Goal: Navigation & Orientation: Find specific page/section

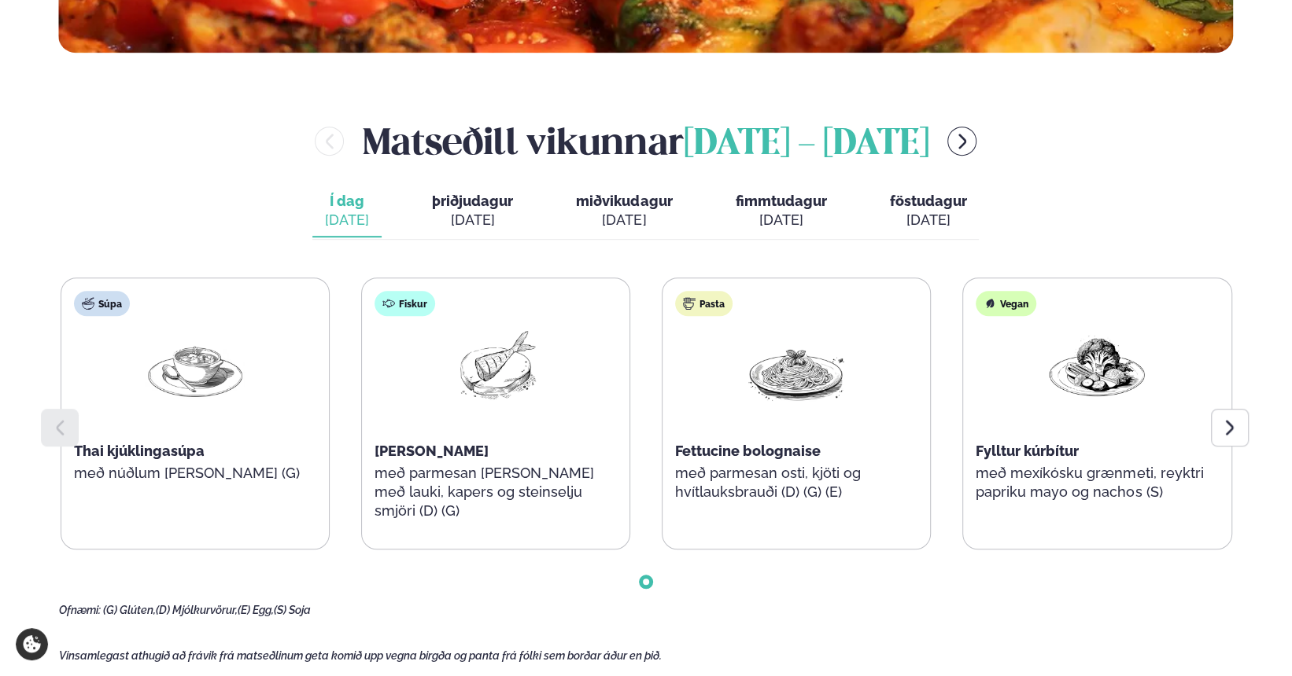
scroll to position [629, 0]
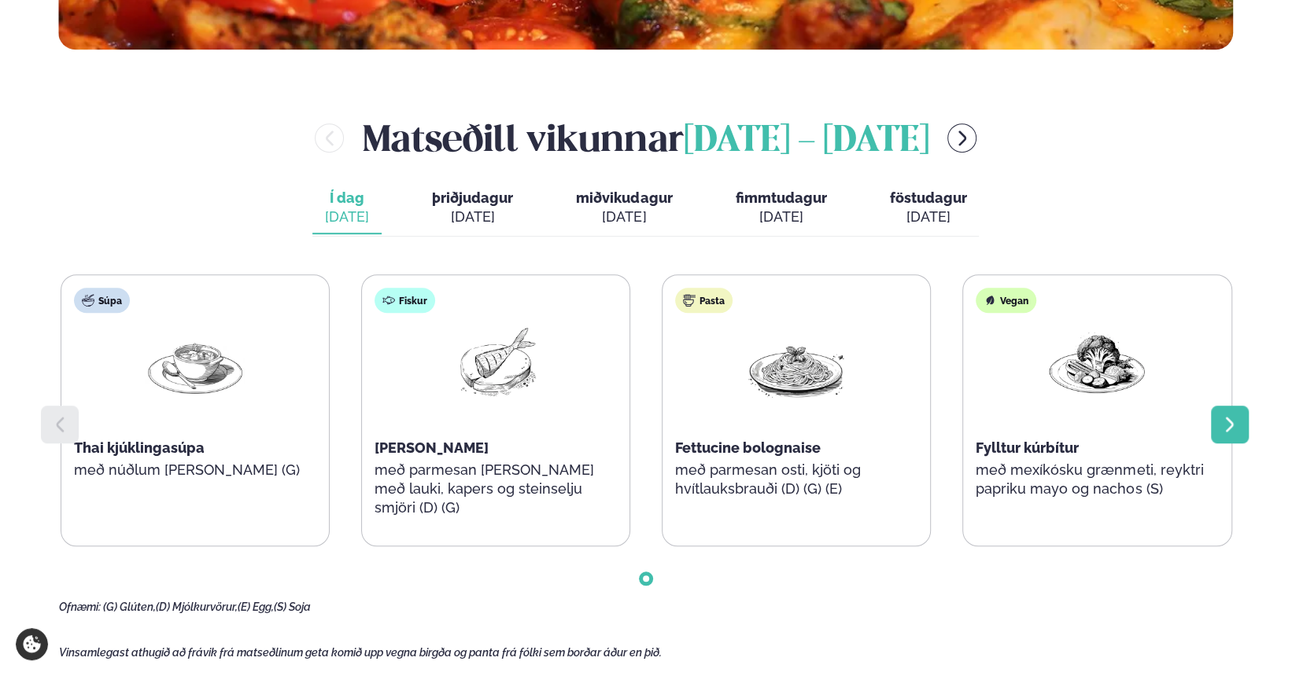
click at [565, 216] on div at bounding box center [1230, 425] width 38 height 38
click at [565, 216] on icon at bounding box center [1229, 424] width 19 height 19
click at [565, 212] on div "[DATE]" at bounding box center [624, 217] width 96 height 19
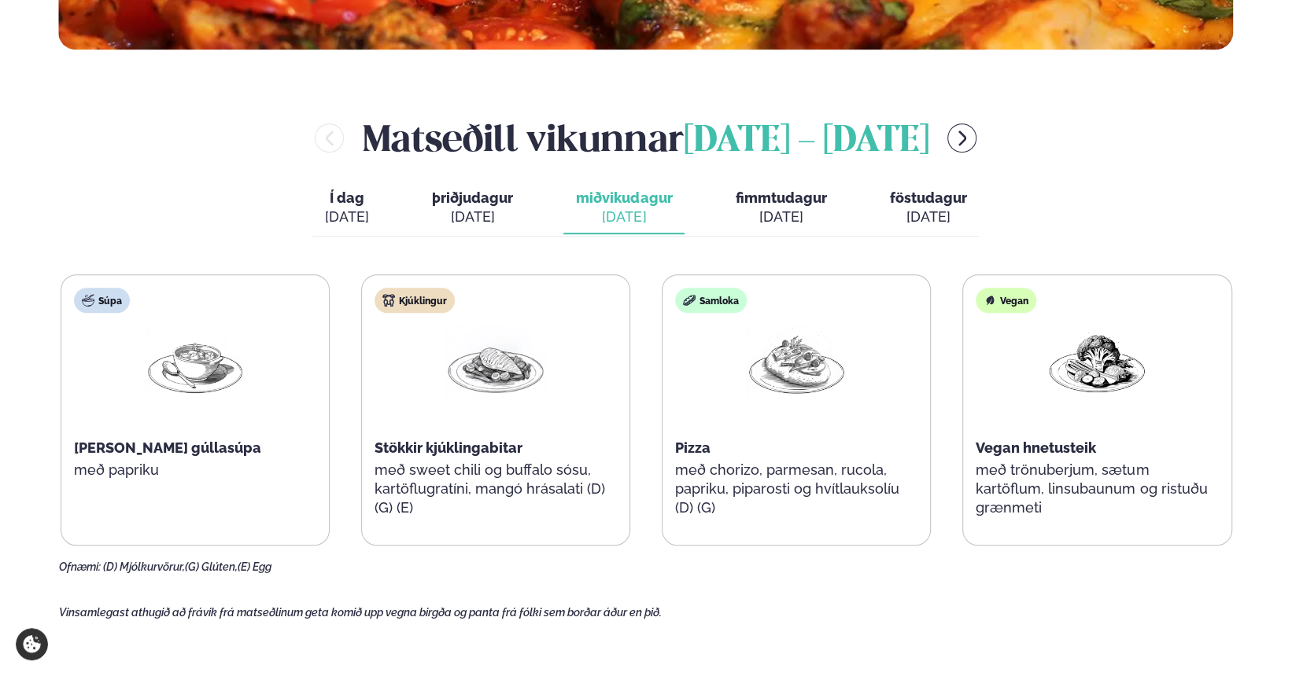
click at [565, 208] on div "[DATE]" at bounding box center [780, 217] width 91 height 19
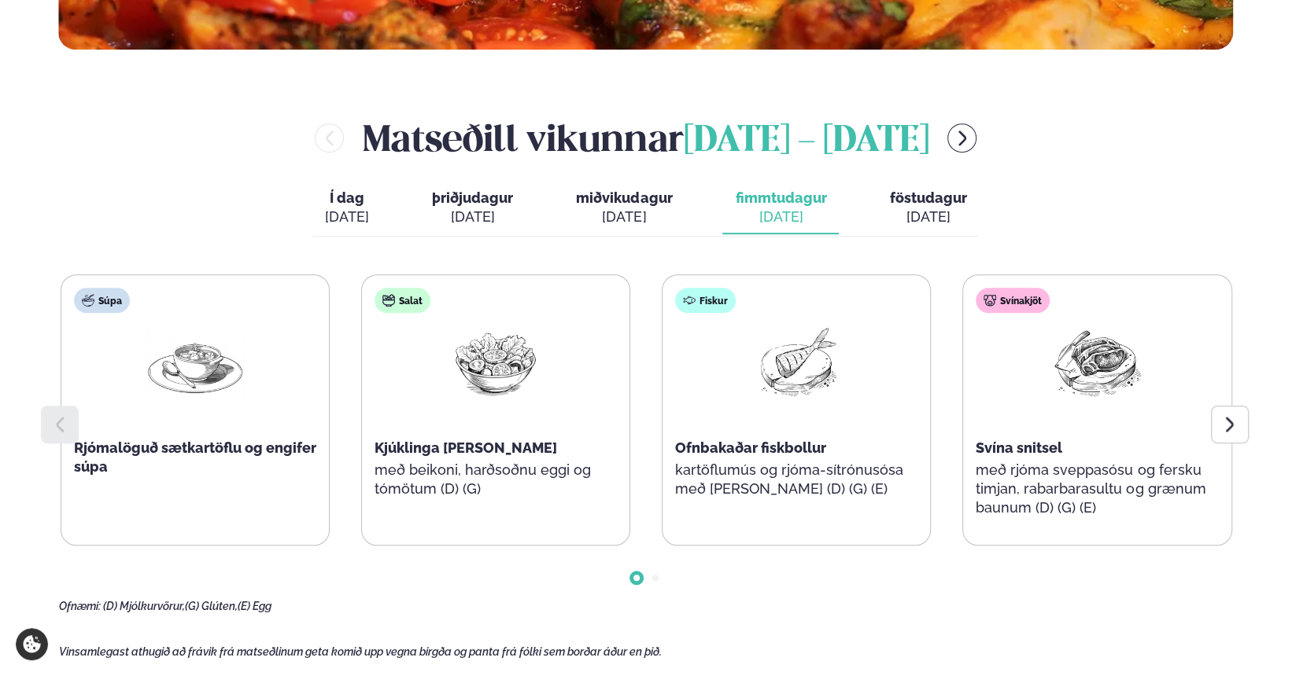
click at [565, 216] on div "[DATE]" at bounding box center [927, 217] width 77 height 19
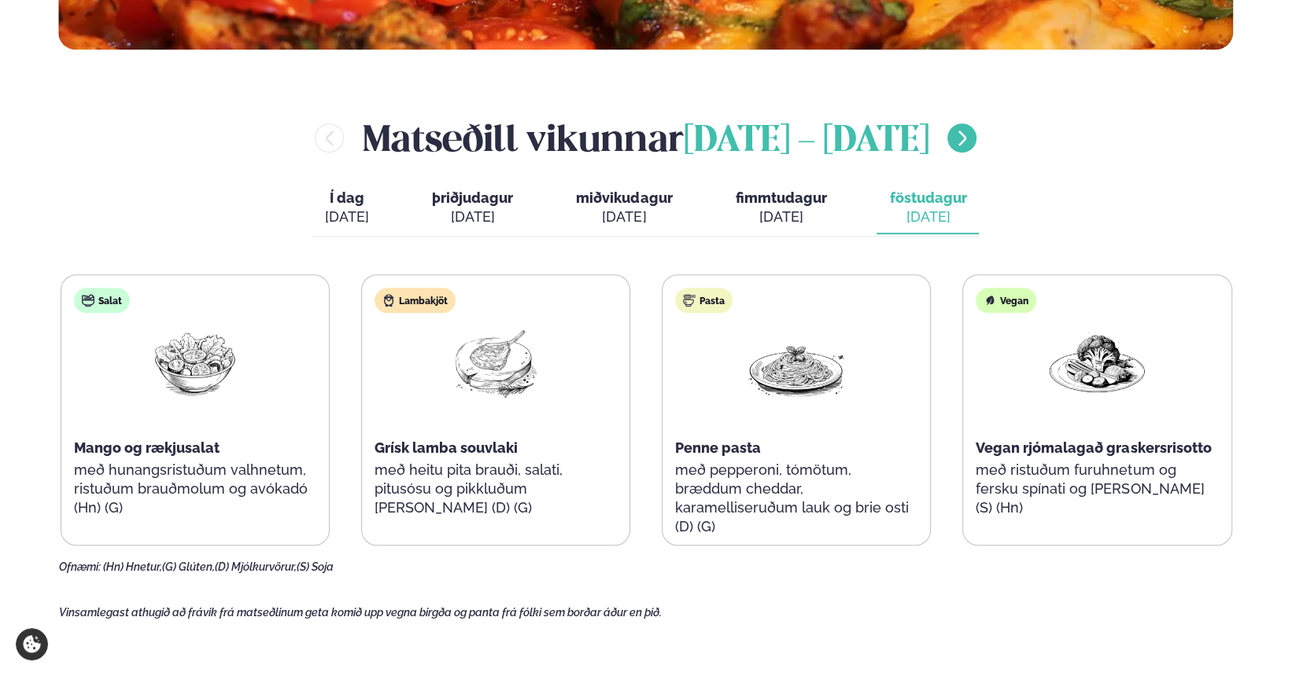
click at [565, 146] on icon "menu-btn-right" at bounding box center [962, 138] width 19 height 19
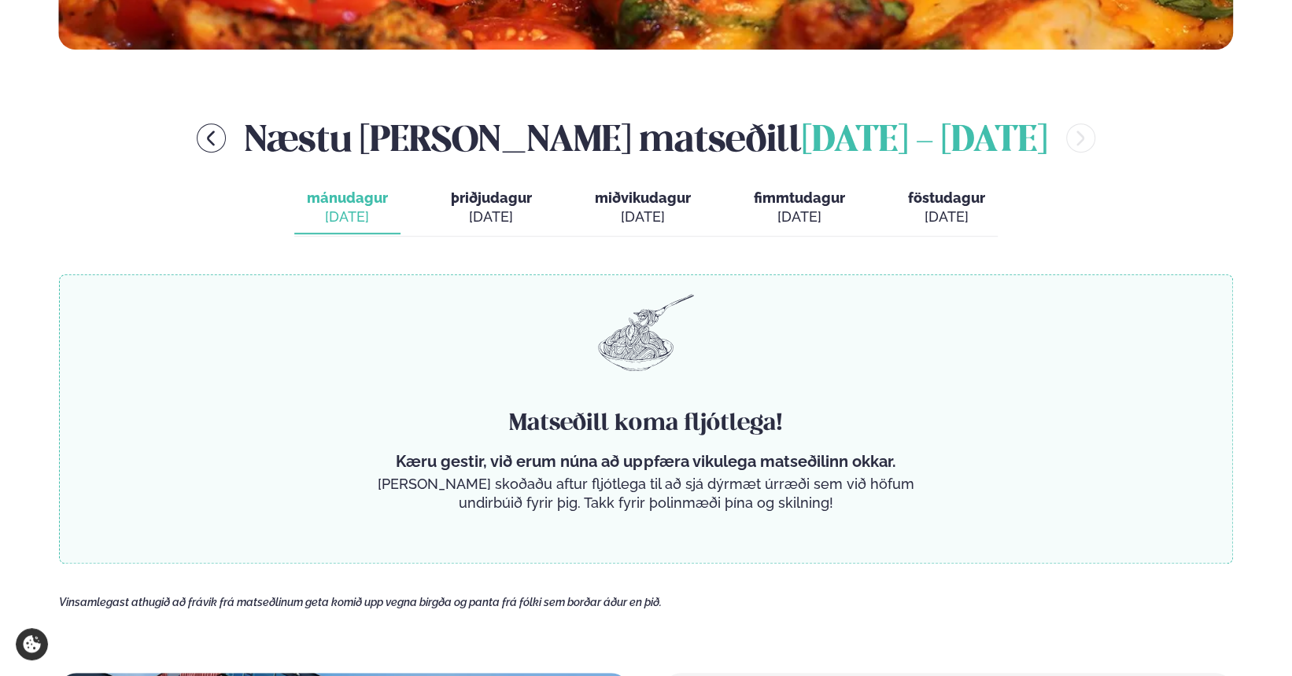
click at [479, 208] on div "[DATE]" at bounding box center [491, 217] width 81 height 19
click at [565, 214] on div "[DATE]" at bounding box center [643, 217] width 96 height 19
click at [565, 194] on button "miðvikudagur mið. [DATE]" at bounding box center [642, 208] width 121 height 52
